Goal: Information Seeking & Learning: Find specific fact

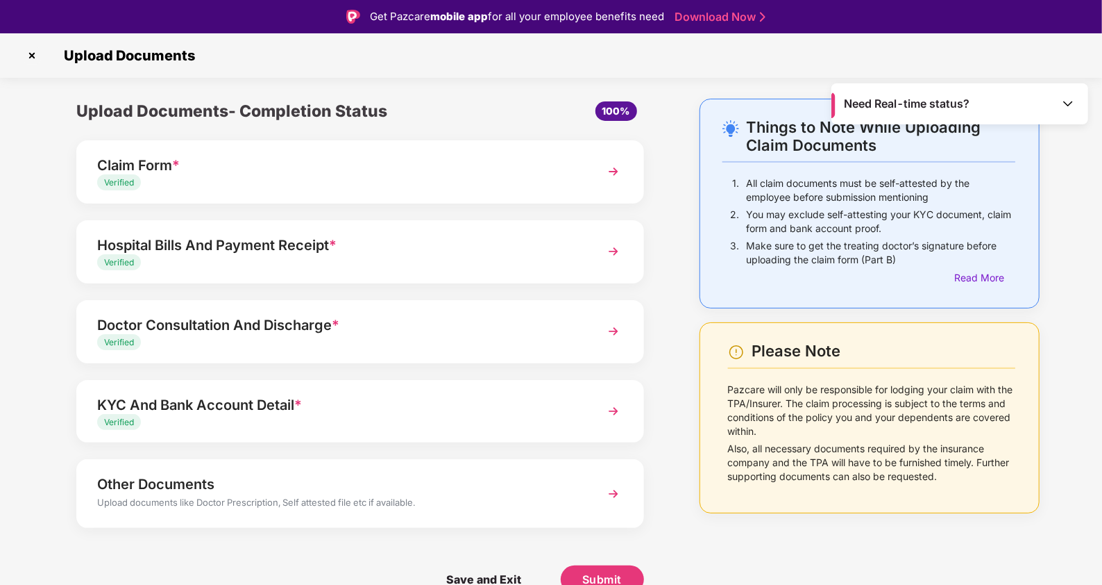
click at [34, 56] on img at bounding box center [32, 55] width 22 height 22
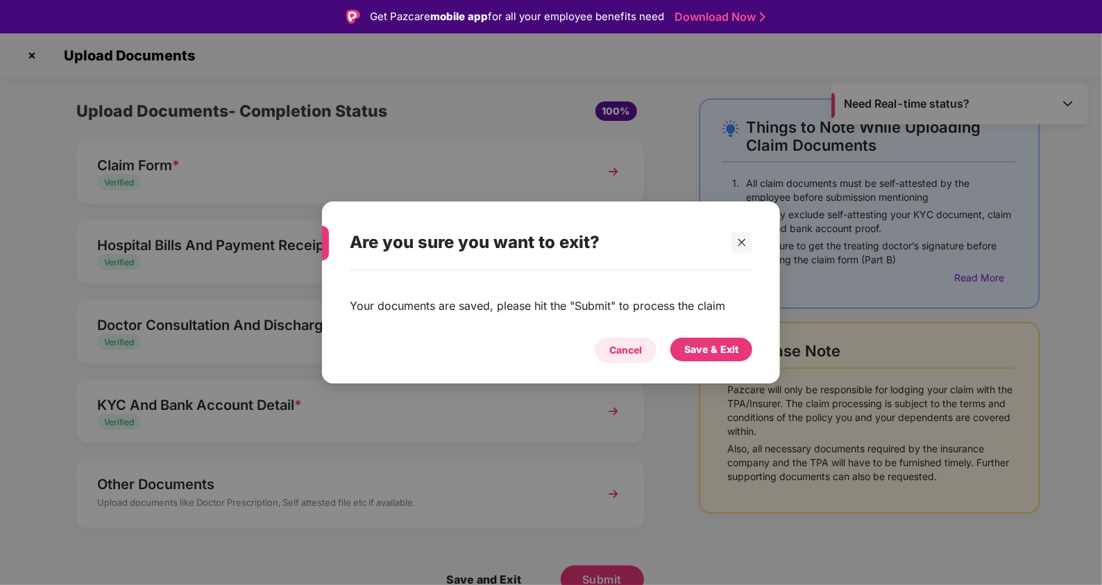
click at [613, 342] on div "Cancel" at bounding box center [626, 349] width 33 height 15
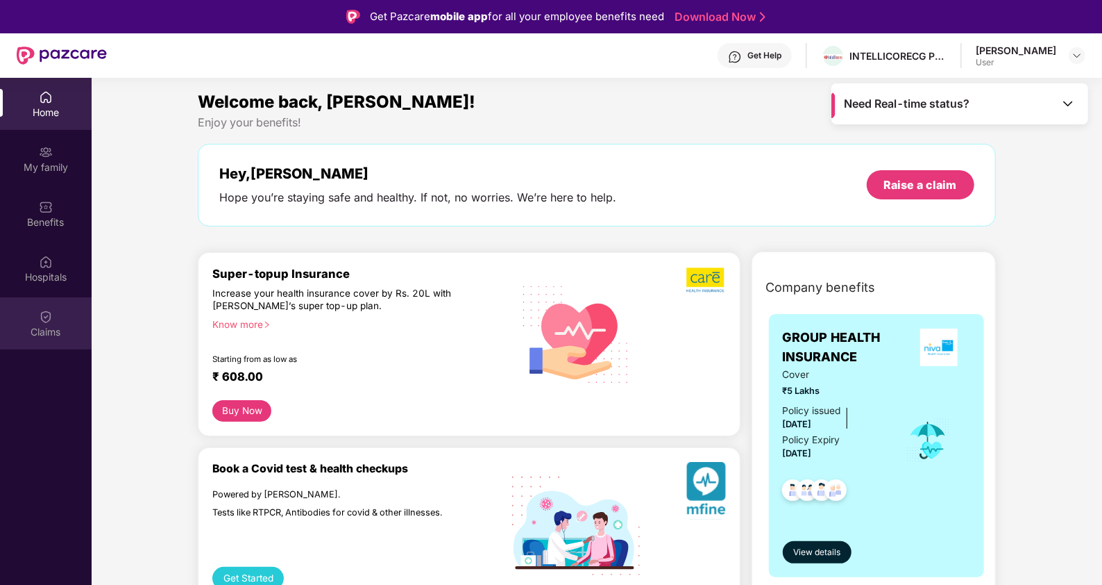
click at [35, 344] on div "Claims" at bounding box center [46, 323] width 92 height 52
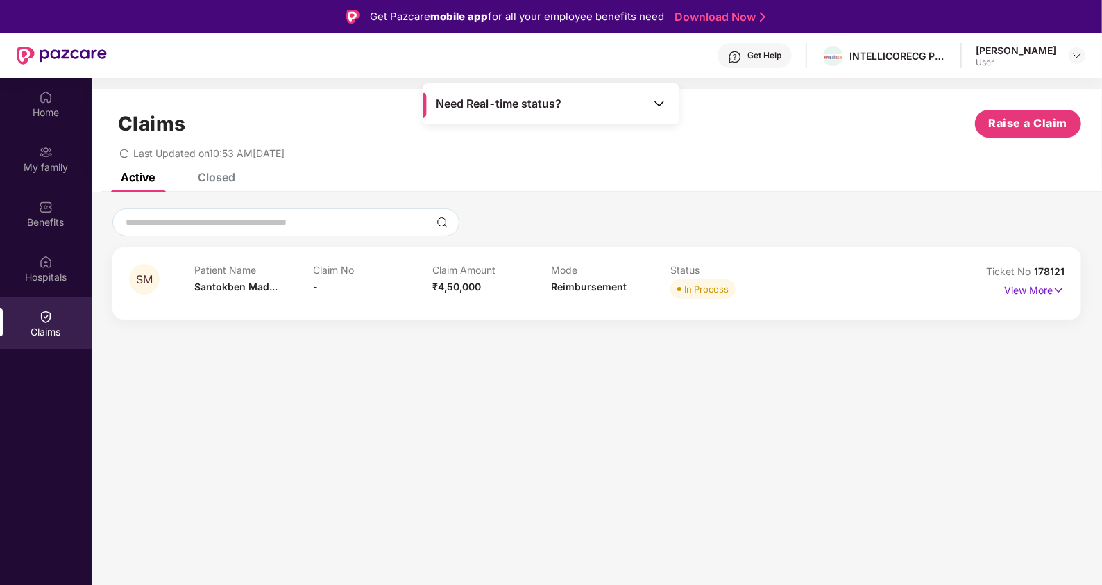
click at [656, 110] on img at bounding box center [660, 104] width 14 height 14
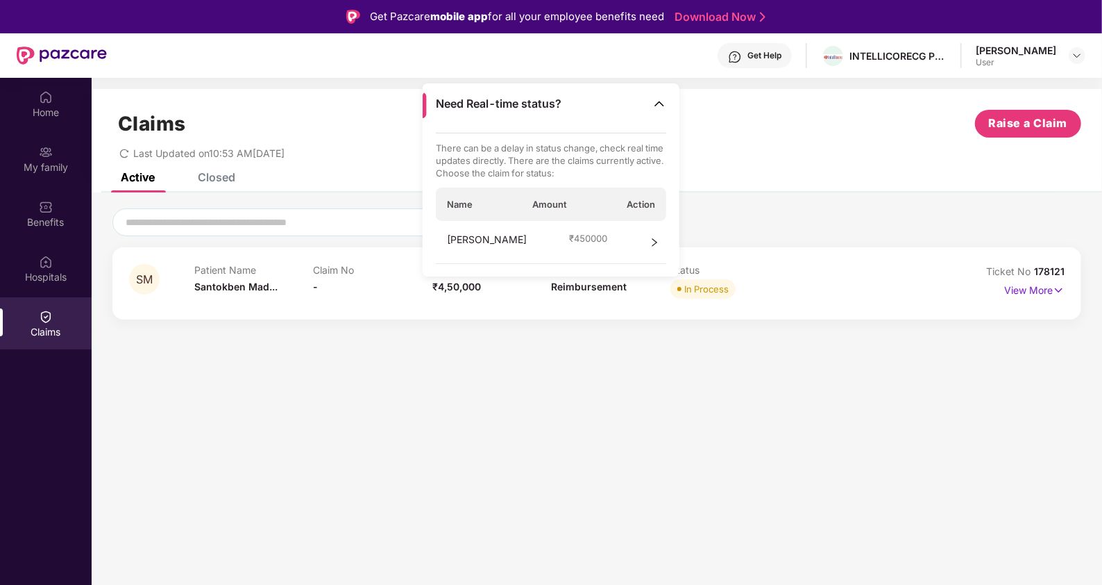
click at [653, 246] on span "right" at bounding box center [655, 242] width 10 height 21
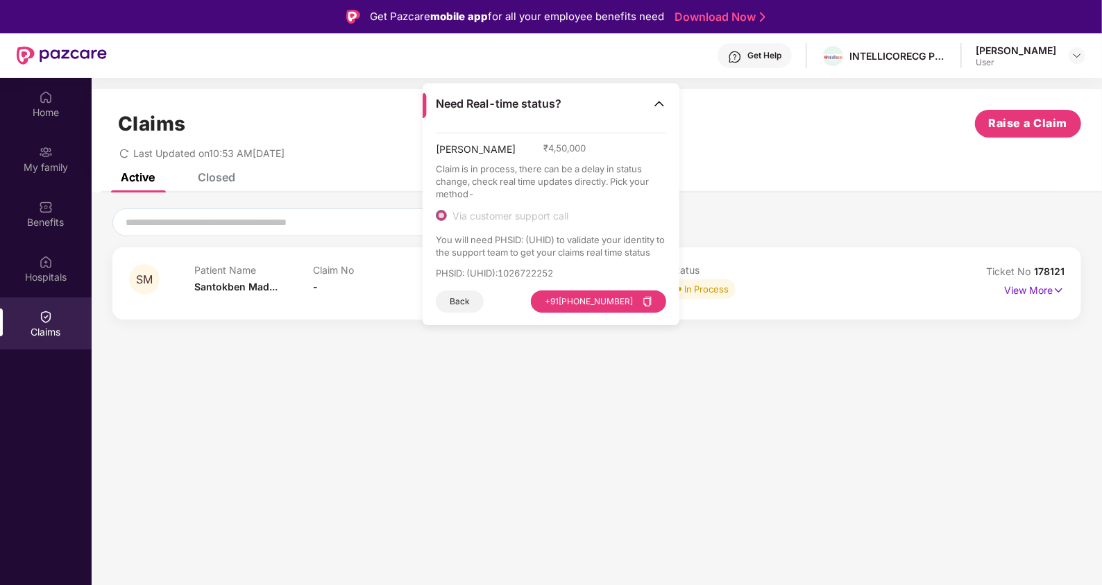
click at [750, 342] on section "Claims Raise a Claim Last Updated on 10:53 AM[DATE] Active Closed SM Patient Na…" at bounding box center [597, 370] width 1011 height 585
click at [646, 302] on icon "copy" at bounding box center [648, 301] width 10 height 10
click at [1069, 535] on icon "close" at bounding box center [1066, 534] width 10 height 10
click at [657, 105] on img at bounding box center [660, 104] width 14 height 14
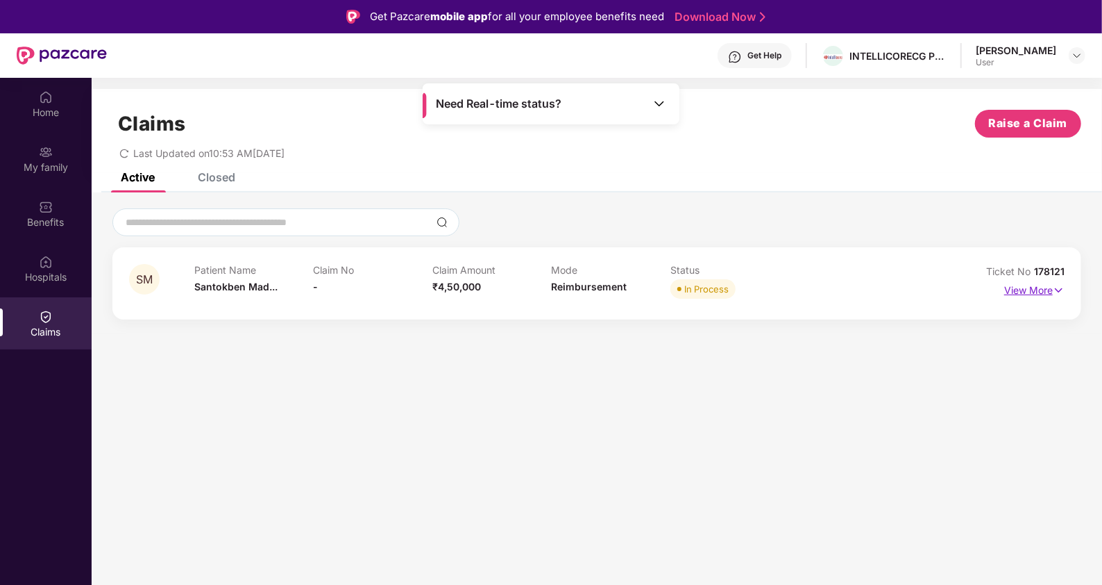
click at [1059, 287] on img at bounding box center [1059, 290] width 12 height 15
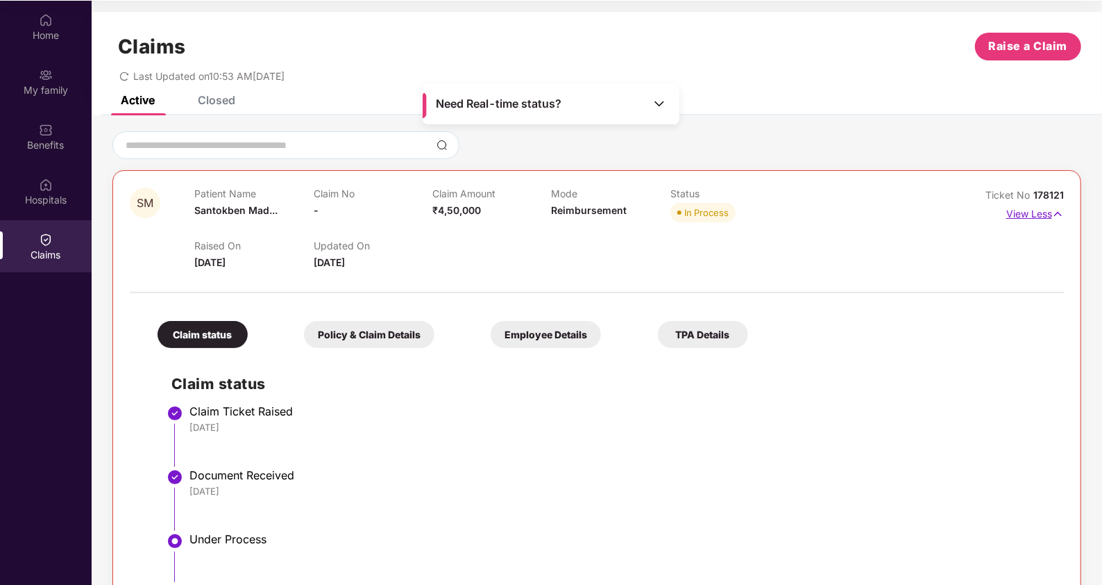
click at [1056, 211] on img at bounding box center [1058, 213] width 12 height 15
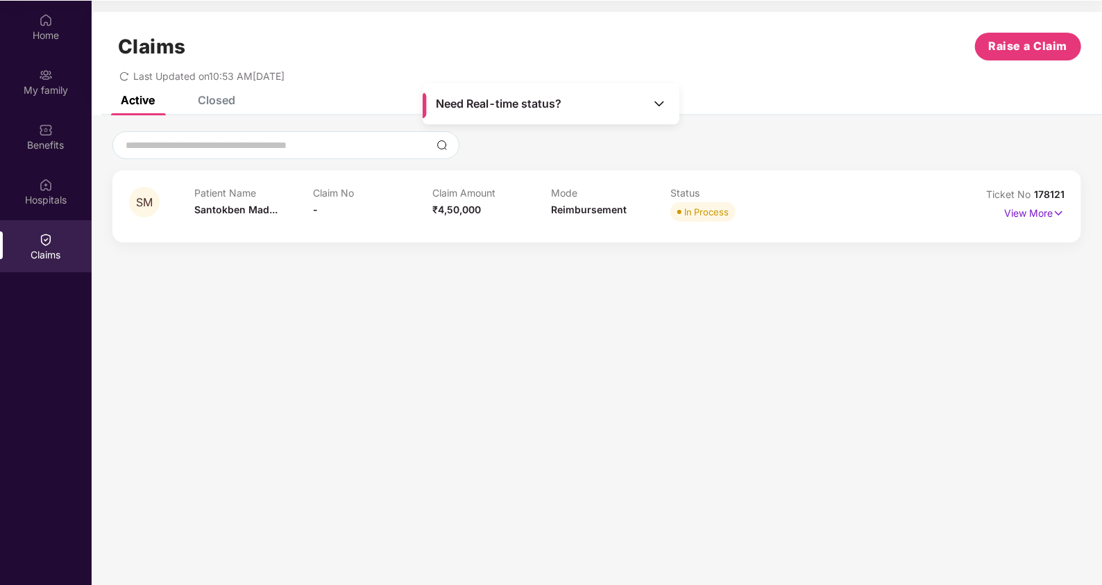
click at [383, 312] on section "Claims Raise a Claim Last Updated on 10:53 AM[DATE] Active Closed SM Patient Na…" at bounding box center [597, 293] width 1011 height 585
drag, startPoint x: 228, startPoint y: 87, endPoint x: 225, endPoint y: 95, distance: 8.8
click at [228, 87] on div "Claims Raise a Claim Last Updated on 10:53 AM[DATE]" at bounding box center [597, 54] width 1011 height 84
click at [225, 95] on div "Closed" at bounding box center [216, 100] width 37 height 14
click at [131, 101] on div "Active" at bounding box center [138, 100] width 34 height 14
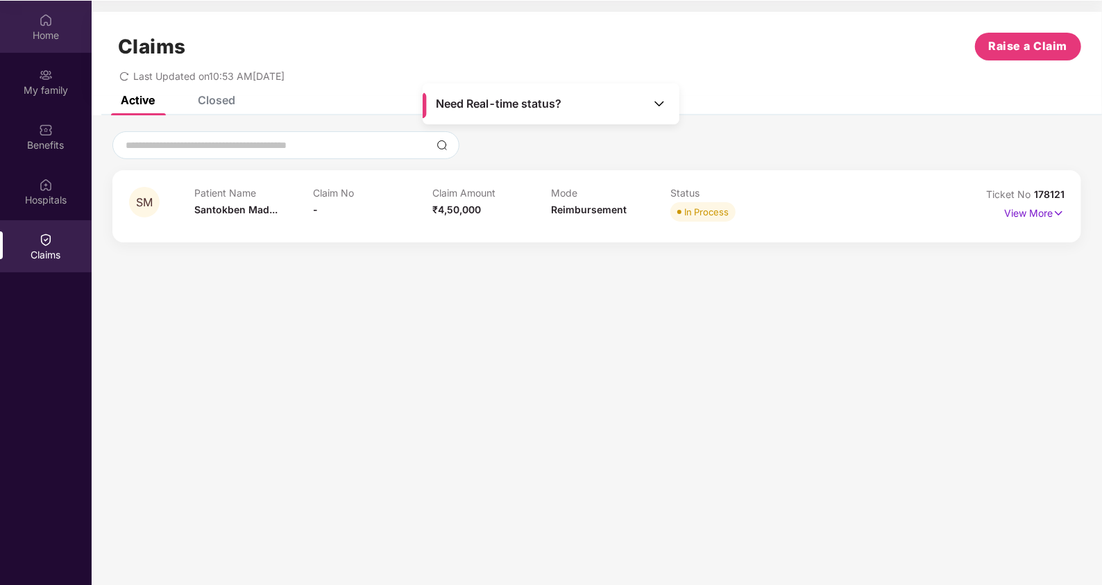
click at [41, 33] on div "Home" at bounding box center [46, 35] width 92 height 14
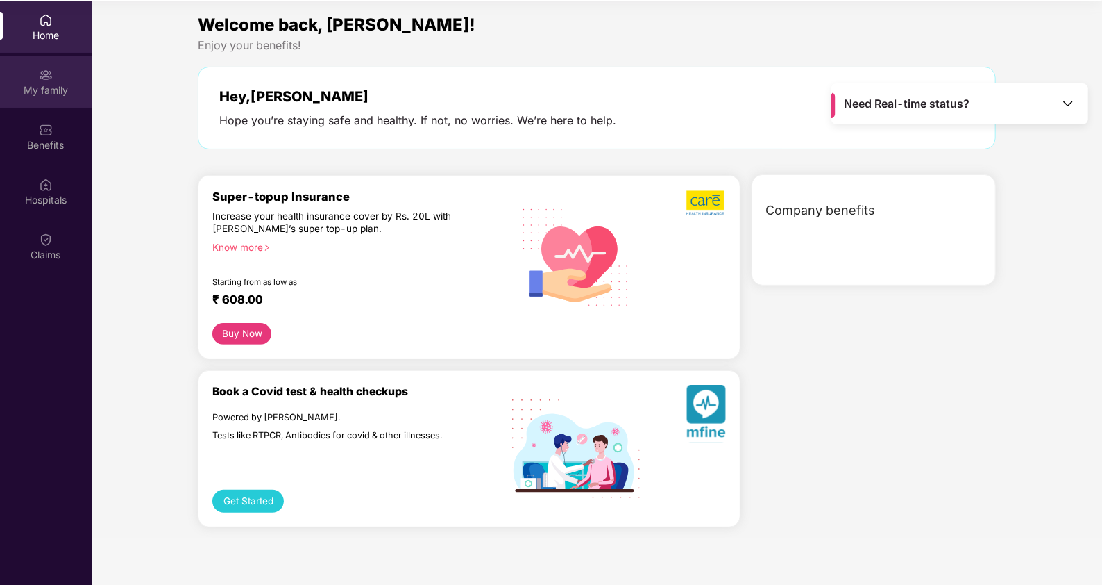
click at [43, 80] on img at bounding box center [46, 75] width 14 height 14
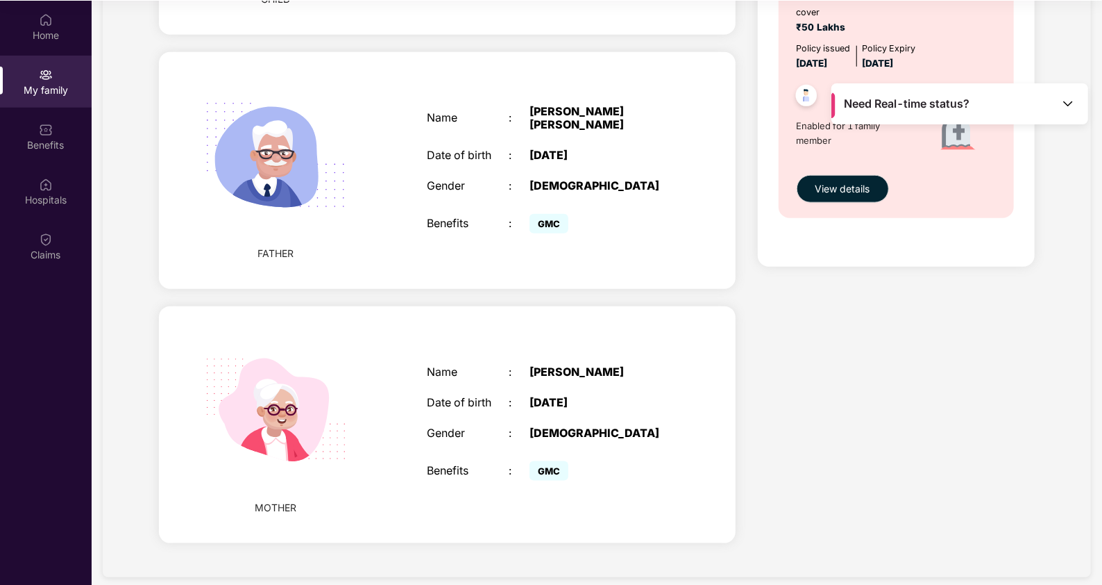
scroll to position [886, 0]
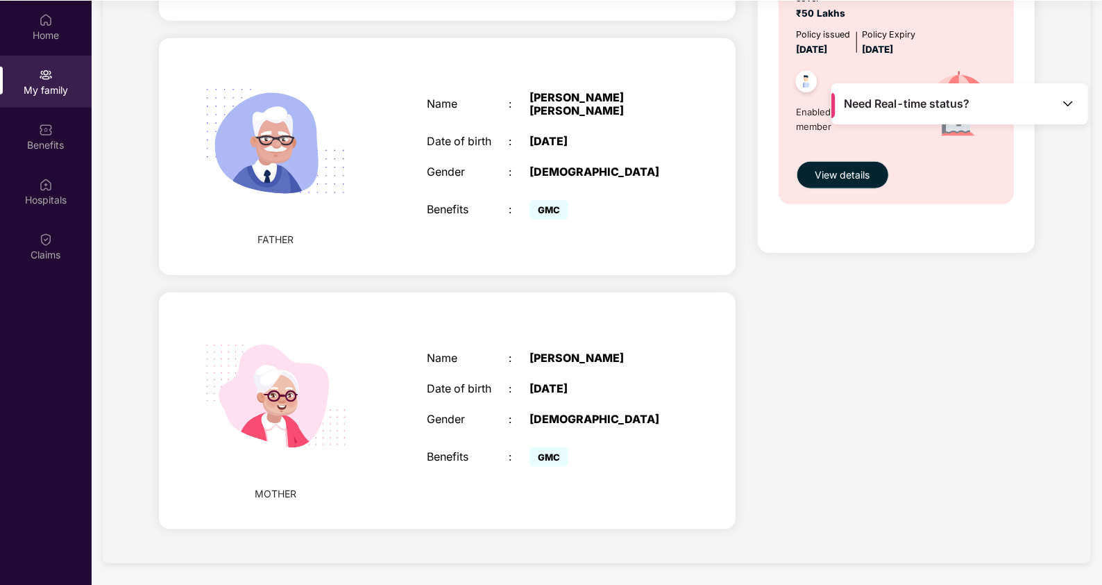
click at [395, 426] on div "MOTHER Name : [PERSON_NAME] Date of birth : [DEMOGRAPHIC_DATA] Gender : [DEMOGR…" at bounding box center [447, 410] width 576 height 237
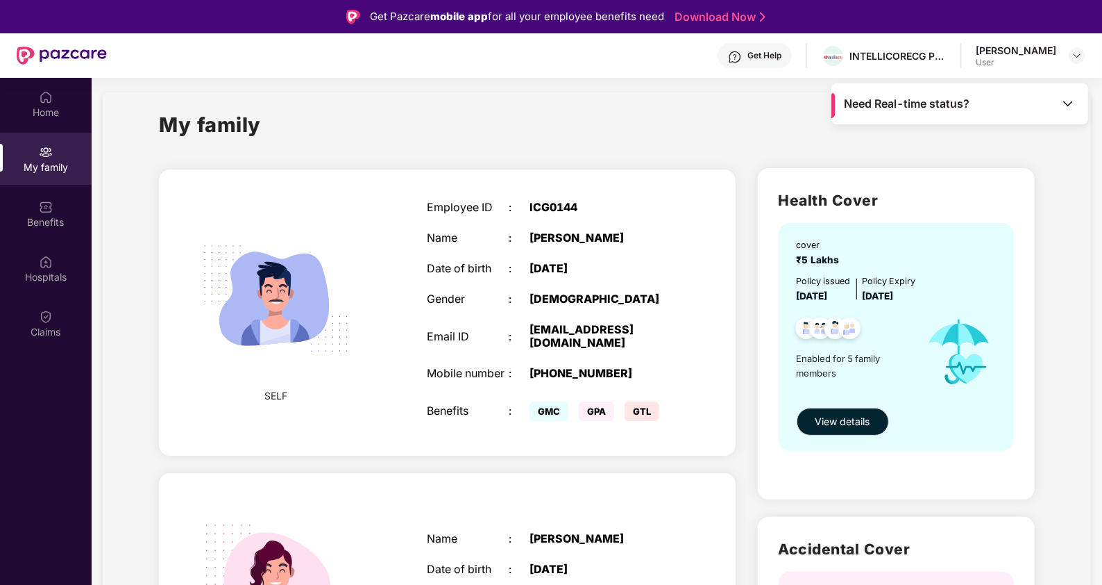
scroll to position [0, 0]
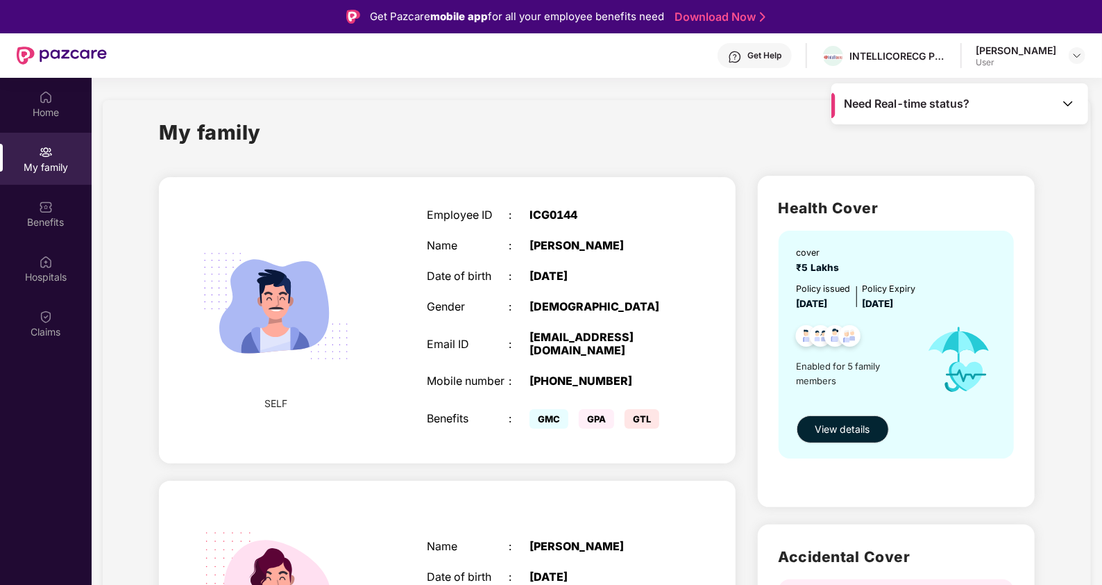
click at [871, 373] on span "Enabled for 5 family members" at bounding box center [856, 373] width 118 height 28
click at [841, 429] on span "View details" at bounding box center [843, 428] width 55 height 15
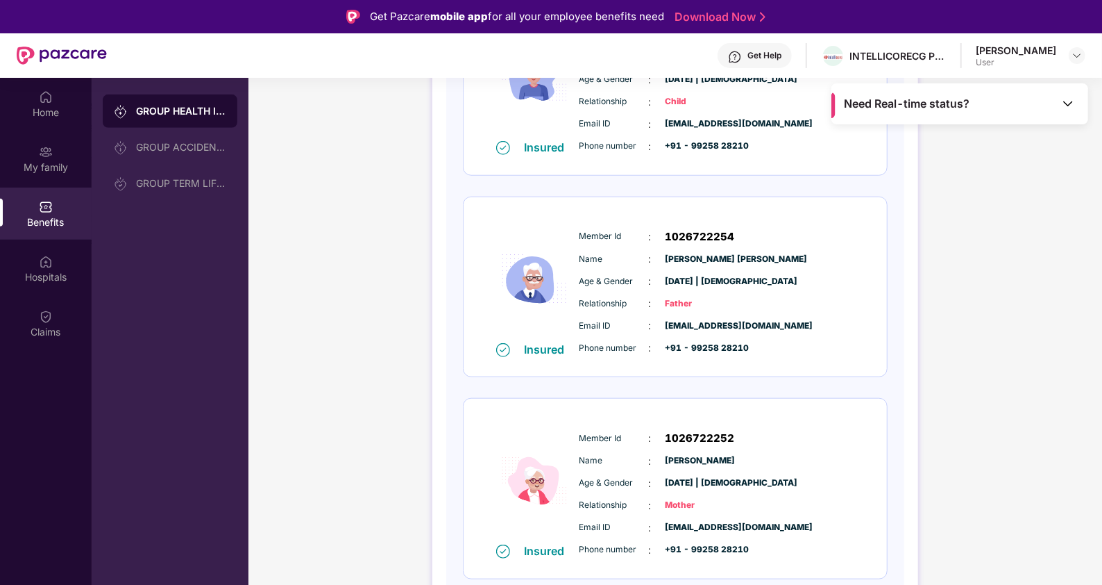
scroll to position [692, 0]
click at [690, 437] on span "1026722252" at bounding box center [700, 437] width 69 height 17
copy span "1026722252"
